Goal: Task Accomplishment & Management: Manage account settings

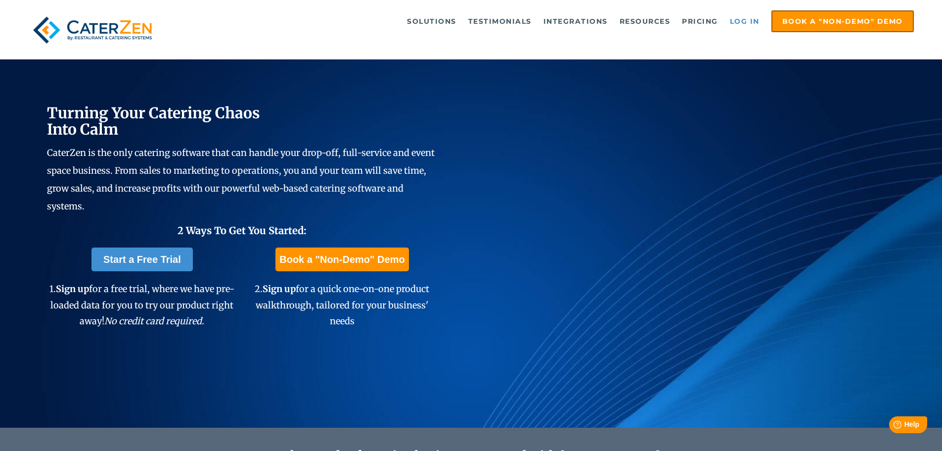
click at [738, 17] on link "Log in" at bounding box center [745, 21] width 40 height 20
click at [740, 18] on link "Log in" at bounding box center [745, 21] width 40 height 20
click at [746, 14] on link "Log in" at bounding box center [745, 21] width 40 height 20
click at [736, 11] on ul "Solutions Catering CRM Catering Sales Catering Management Catering Marketing Ca…" at bounding box center [547, 21] width 734 height 22
click at [738, 17] on link "Log in" at bounding box center [745, 21] width 40 height 20
